Goal: Task Accomplishment & Management: Manage account settings

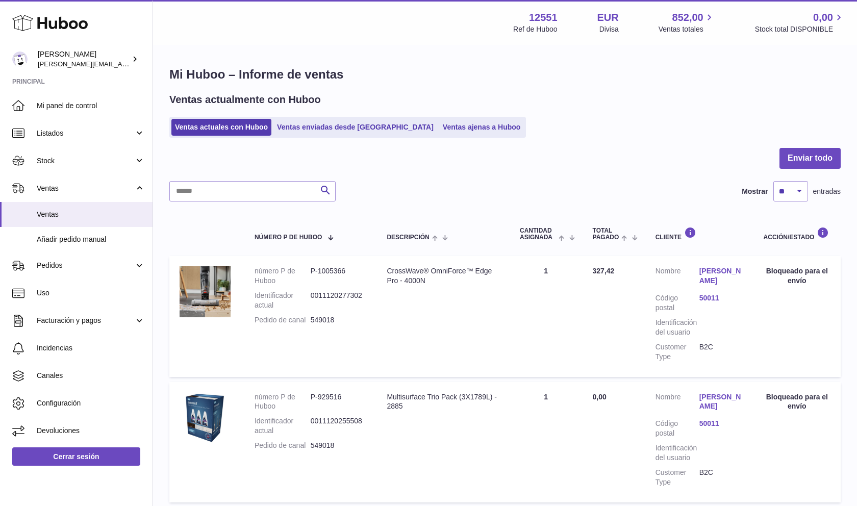
click at [614, 109] on div "Ventas actualmente con Huboo Ventas actuales con Huboo Ventas enviadas desde Hu…" at bounding box center [504, 115] width 671 height 45
click at [121, 160] on span "Stock" at bounding box center [85, 161] width 97 height 10
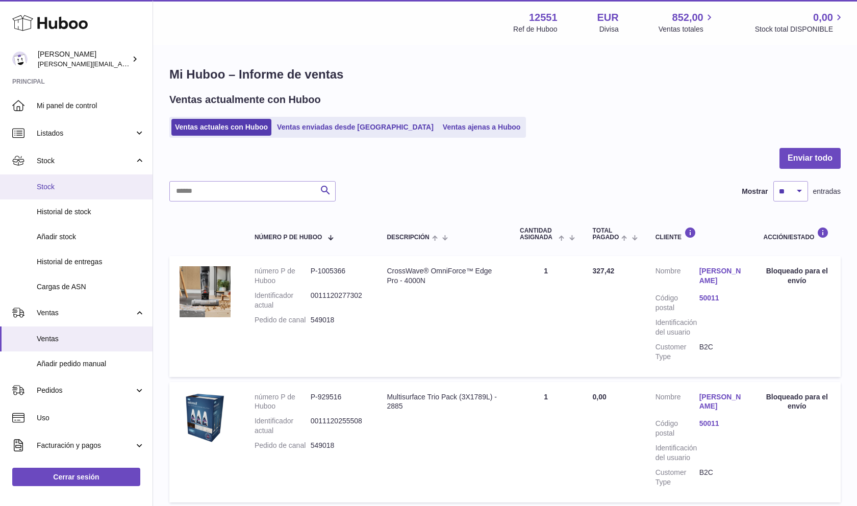
click at [92, 190] on span "Stock" at bounding box center [91, 187] width 108 height 10
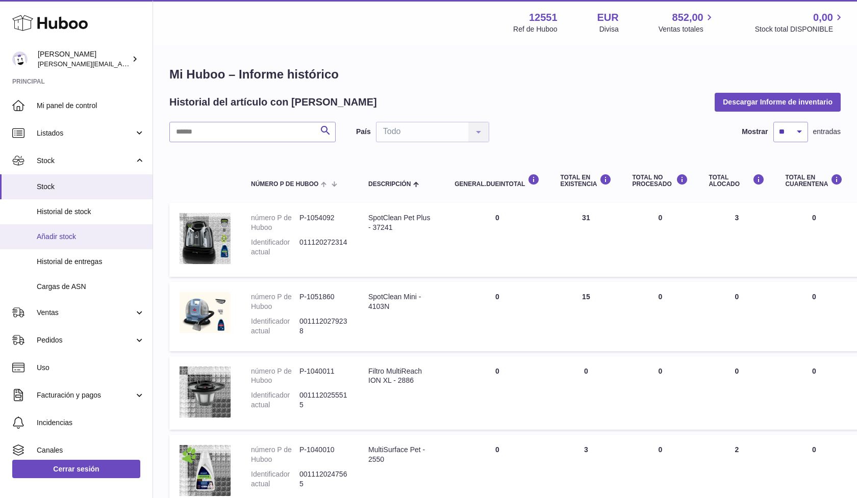
click at [80, 238] on span "Añadir stock" at bounding box center [91, 237] width 108 height 10
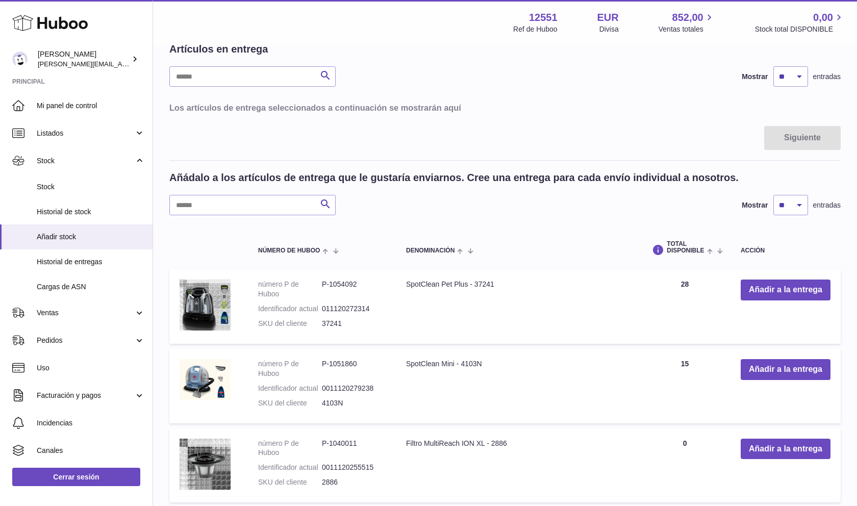
scroll to position [170, 0]
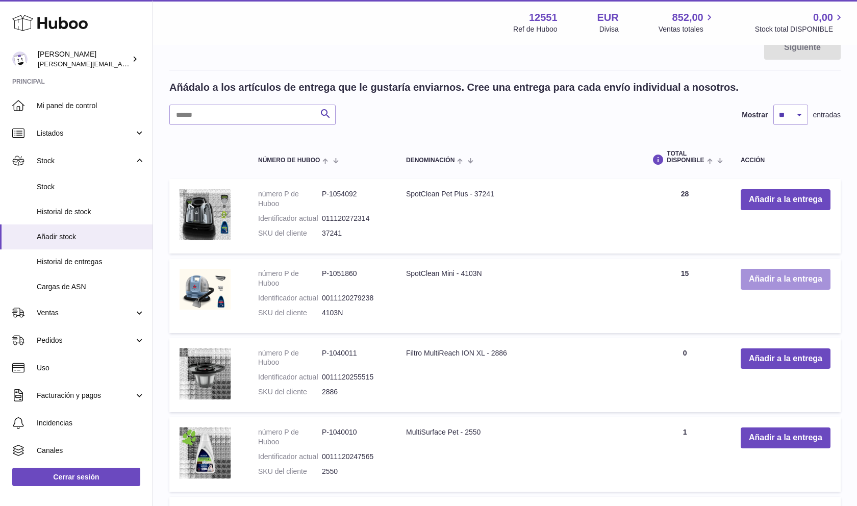
click at [757, 275] on button "Añadir a la entrega" at bounding box center [786, 279] width 90 height 21
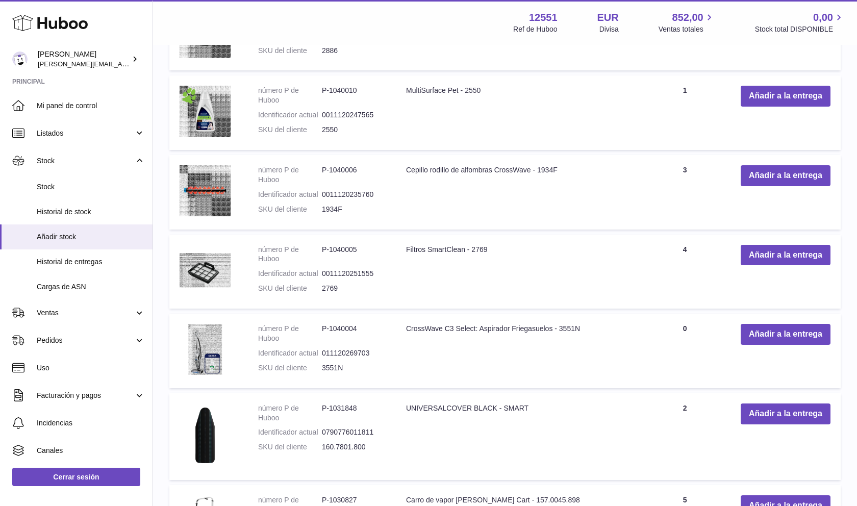
scroll to position [680, 0]
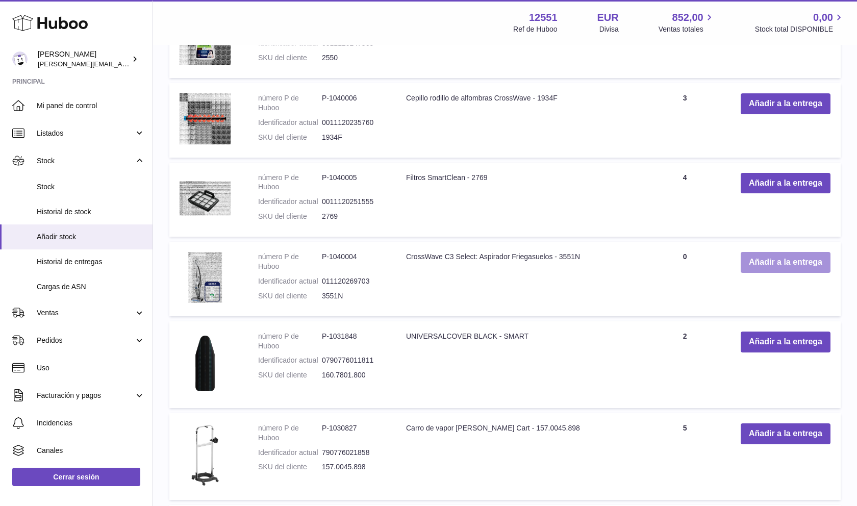
click at [758, 263] on button "Añadir a la entrega" at bounding box center [786, 262] width 90 height 21
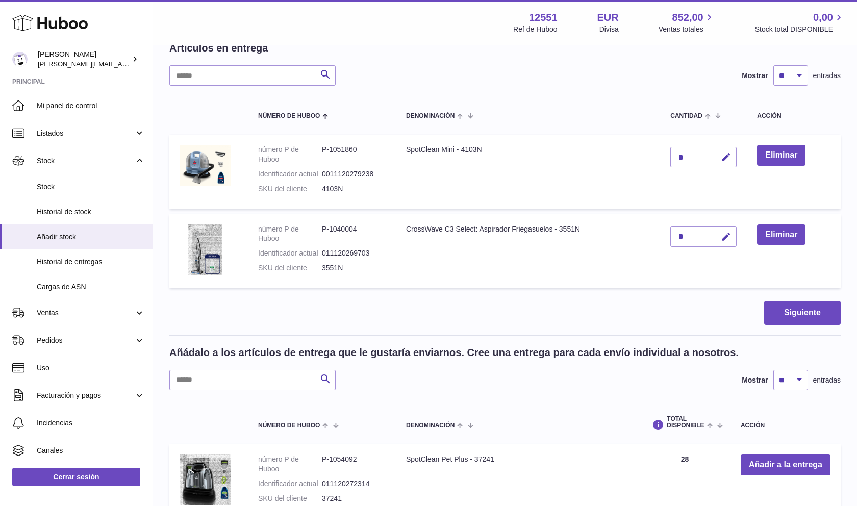
scroll to position [80, 0]
click at [725, 235] on icon "button" at bounding box center [726, 238] width 11 height 11
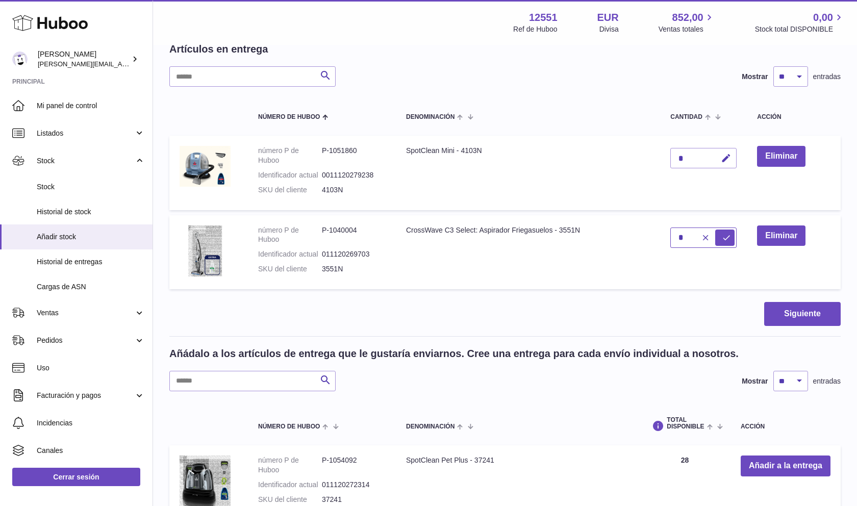
type input "*"
click at [725, 235] on icon "submit" at bounding box center [726, 237] width 9 height 9
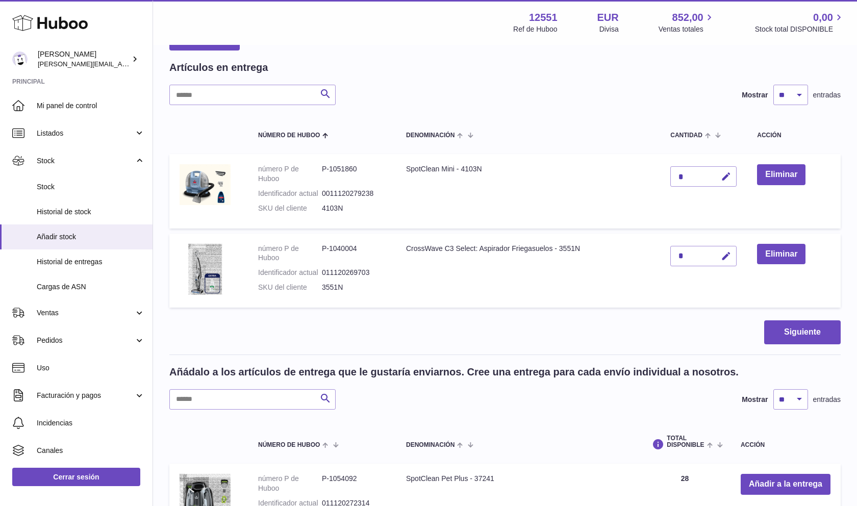
scroll to position [0, 0]
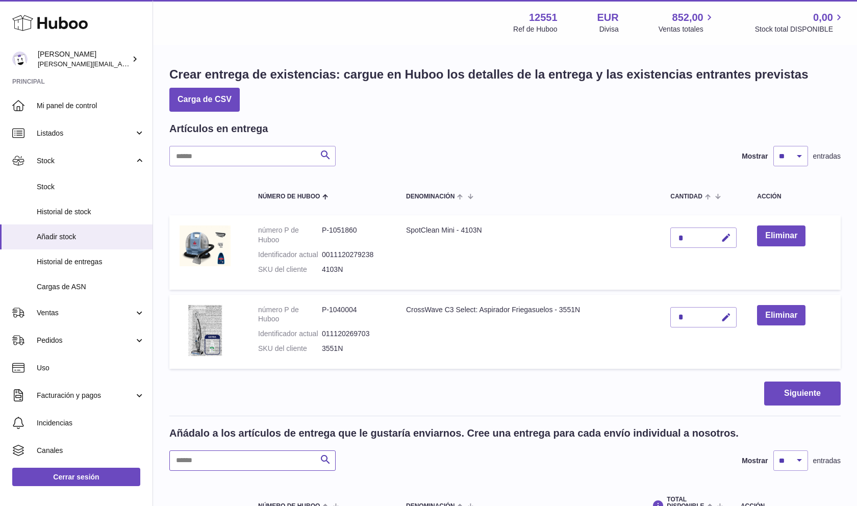
click at [230, 458] on input "text" at bounding box center [252, 460] width 166 height 20
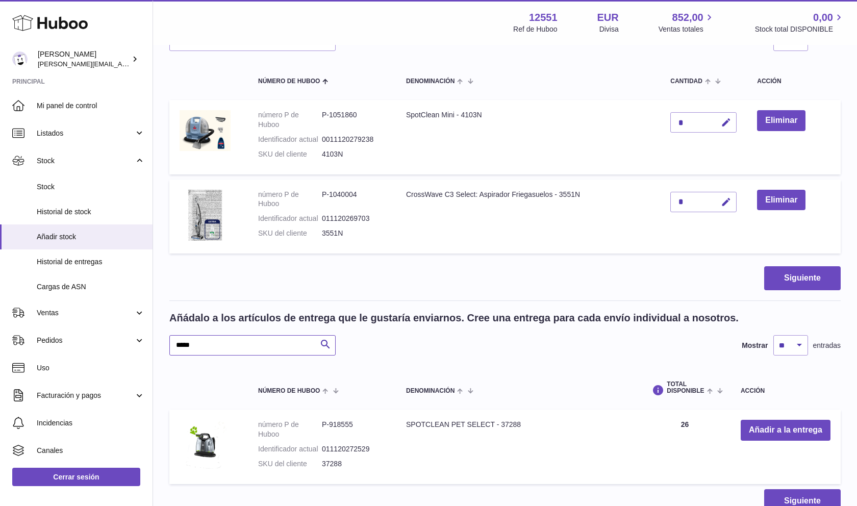
scroll to position [203, 0]
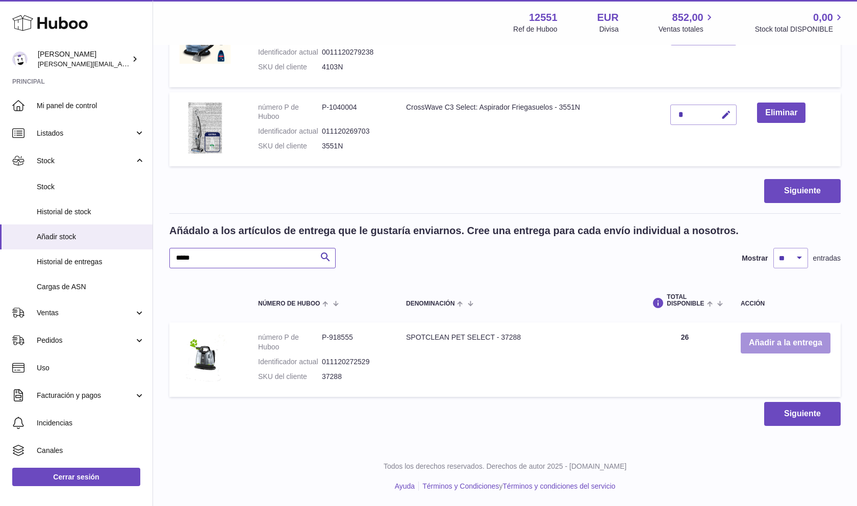
type input "*****"
click at [757, 339] on button "Añadir a la entrega" at bounding box center [786, 343] width 90 height 21
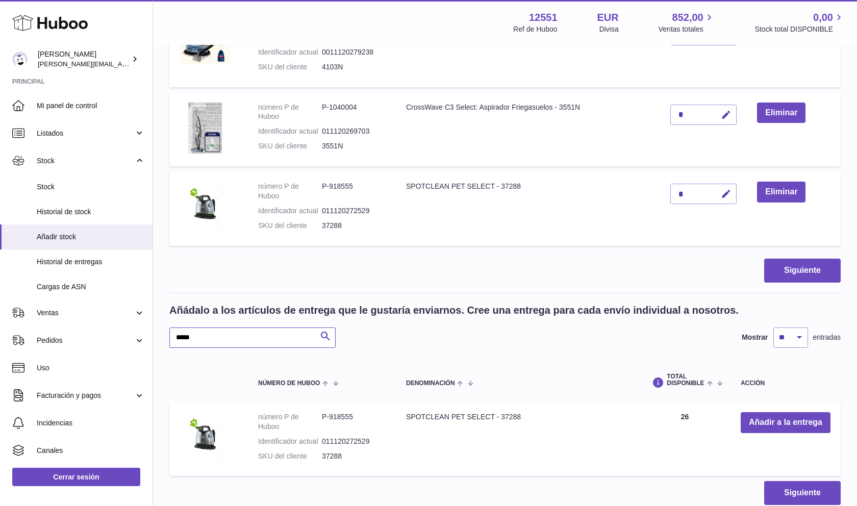
click at [199, 336] on input "*****" at bounding box center [252, 337] width 166 height 20
